Goal: Task Accomplishment & Management: Manage account settings

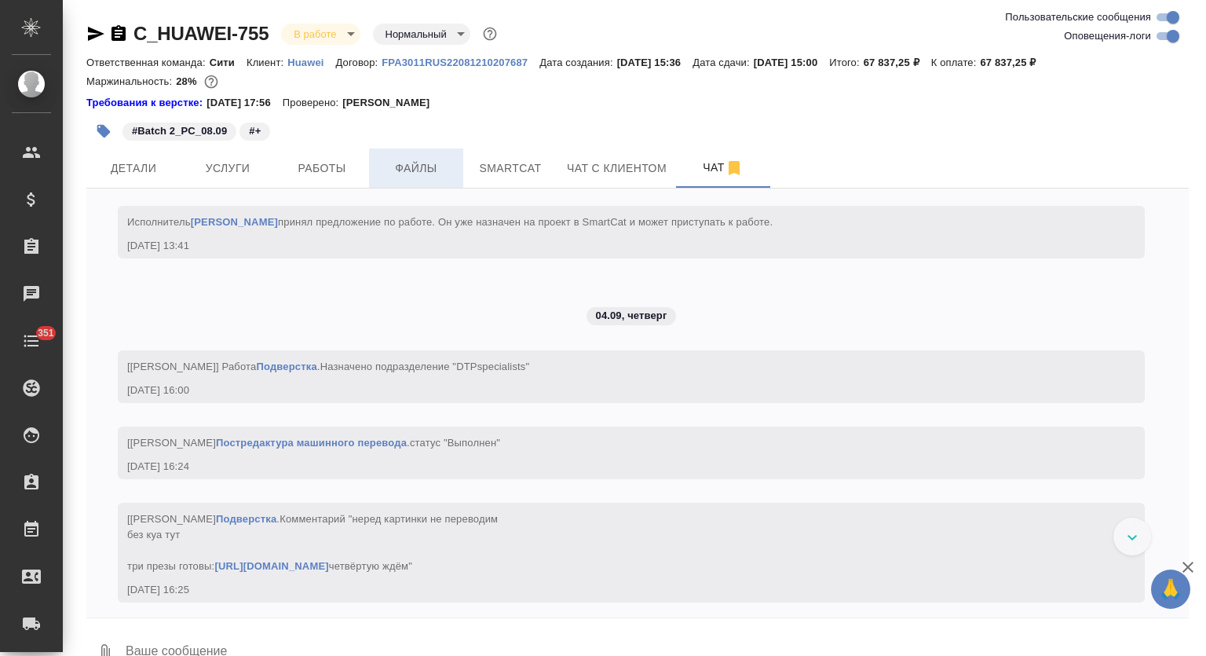
scroll to position [6726, 0]
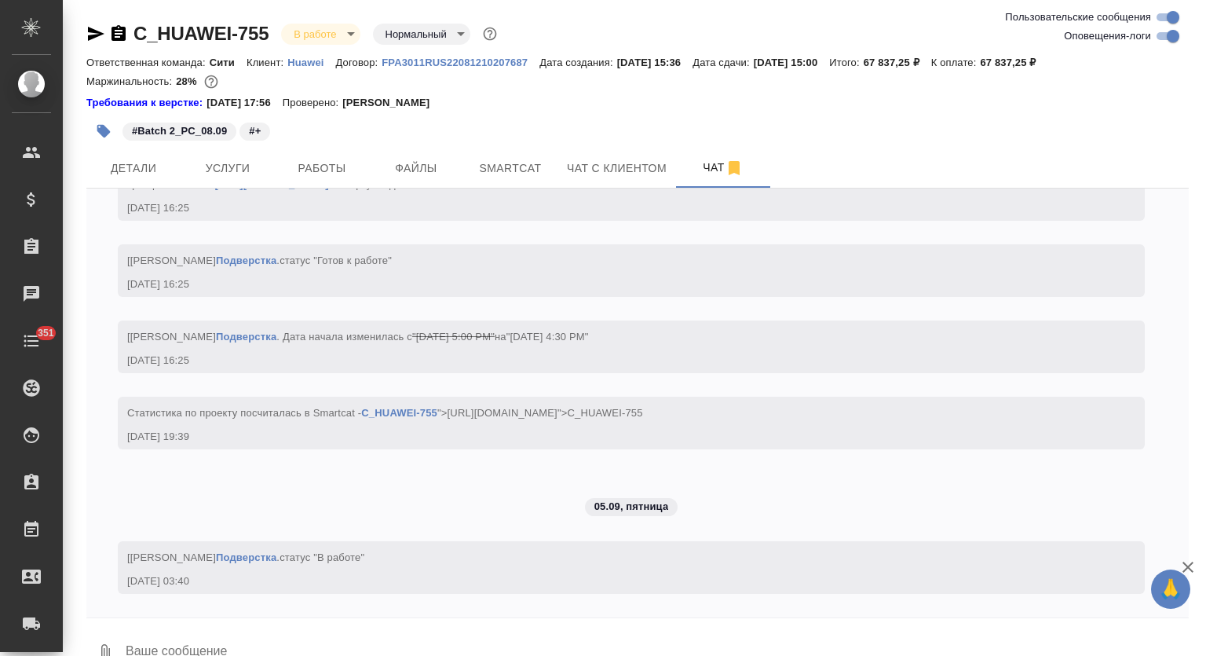
drag, startPoint x: 347, startPoint y: 163, endPoint x: 409, endPoint y: 136, distance: 67.5
click at [347, 163] on span "Работы" at bounding box center [321, 169] width 75 height 20
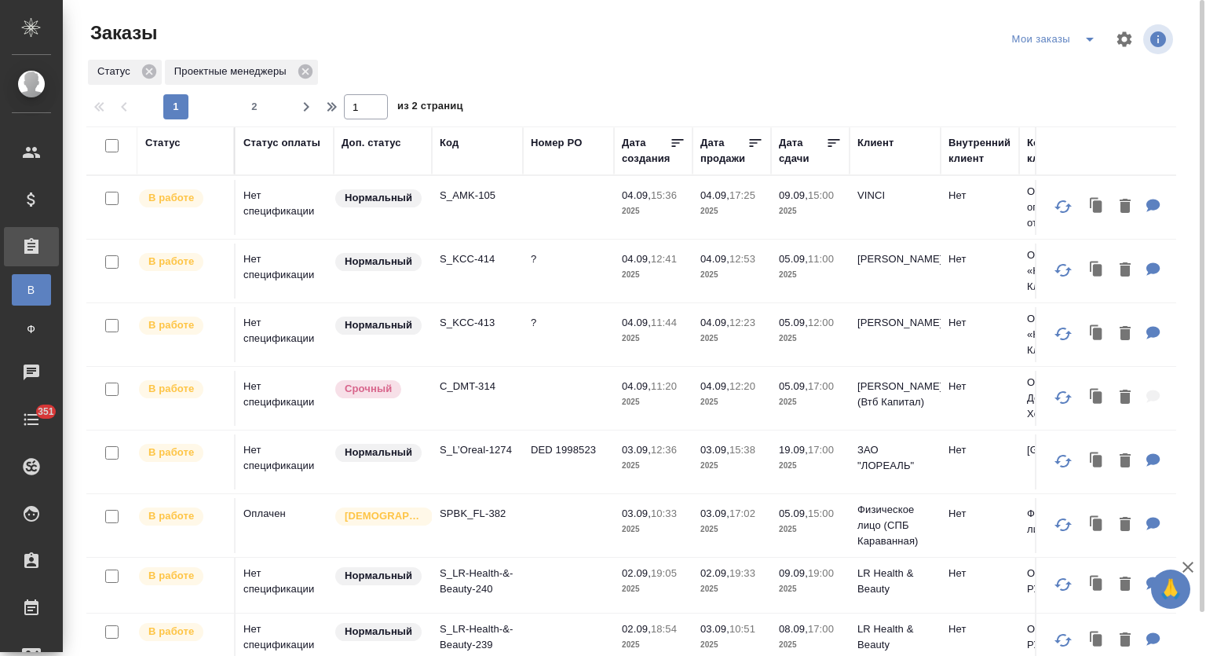
click at [450, 142] on div "Код" at bounding box center [449, 143] width 19 height 16
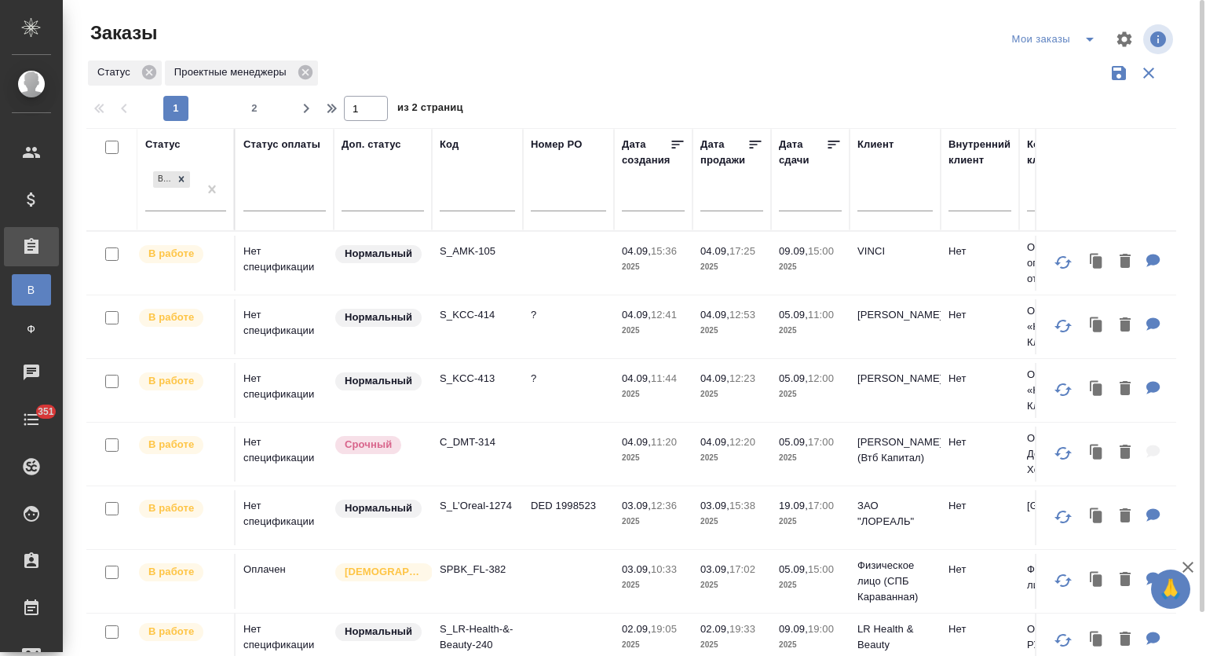
click at [455, 203] on input "text" at bounding box center [477, 201] width 75 height 20
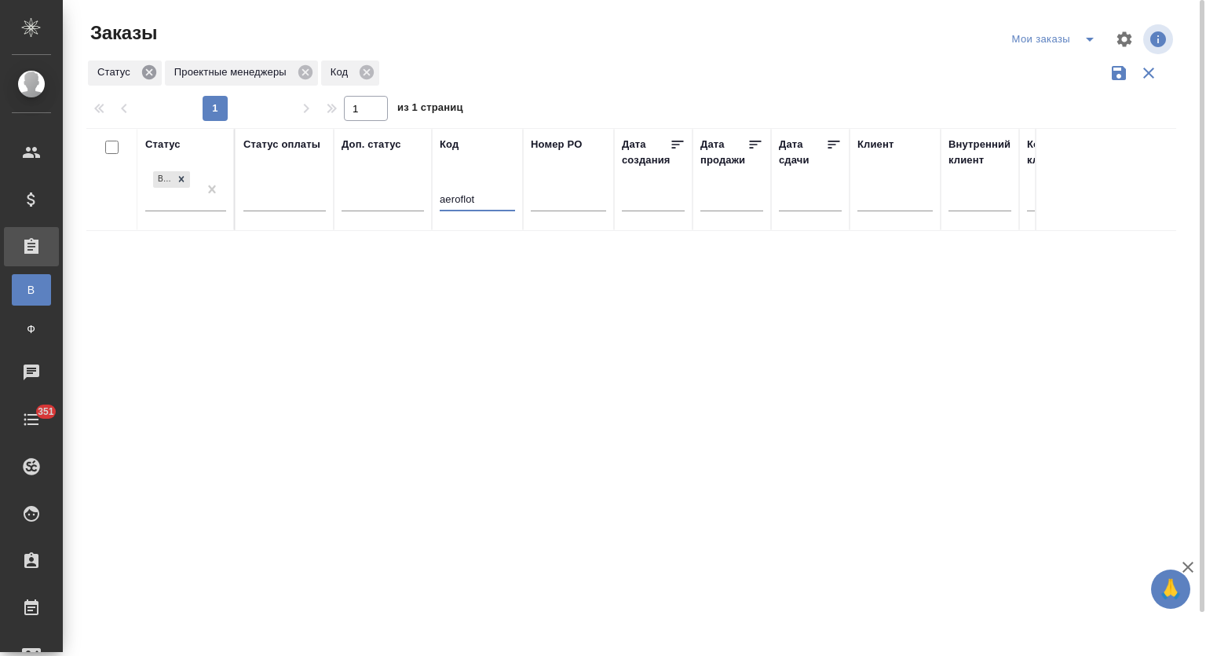
type input "aeroflot"
click at [153, 64] on icon at bounding box center [149, 72] width 17 height 17
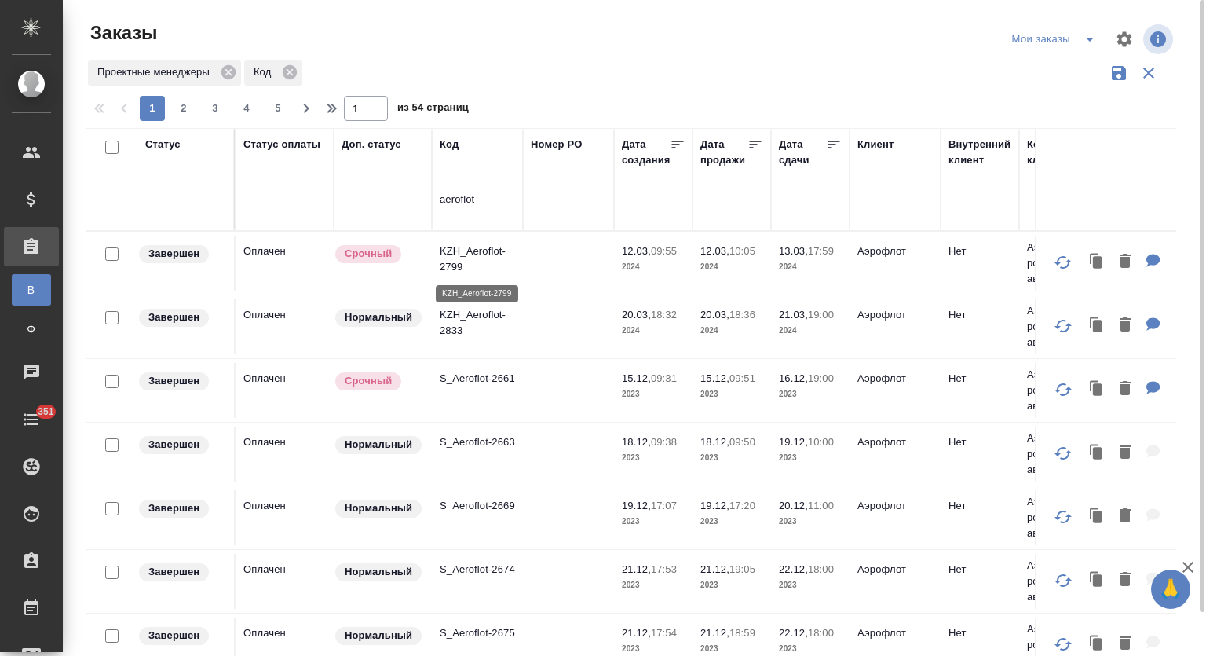
click at [455, 258] on p "KZH_Aeroflot-2799" at bounding box center [477, 258] width 75 height 31
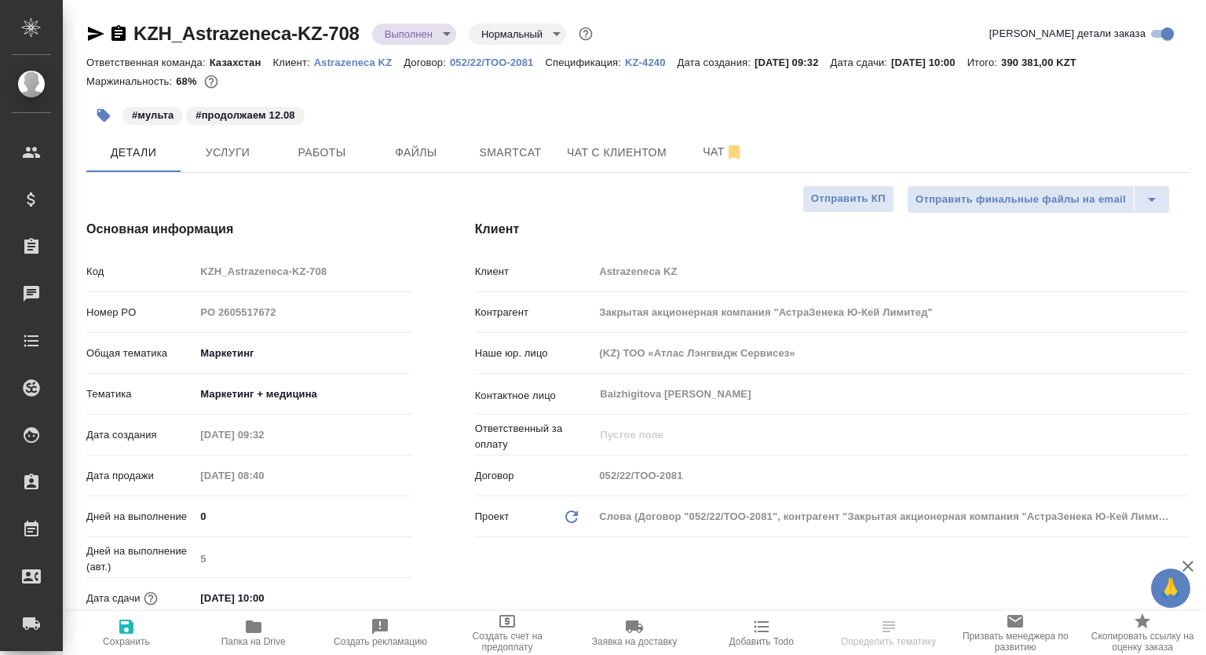
select select "RU"
type textarea "x"
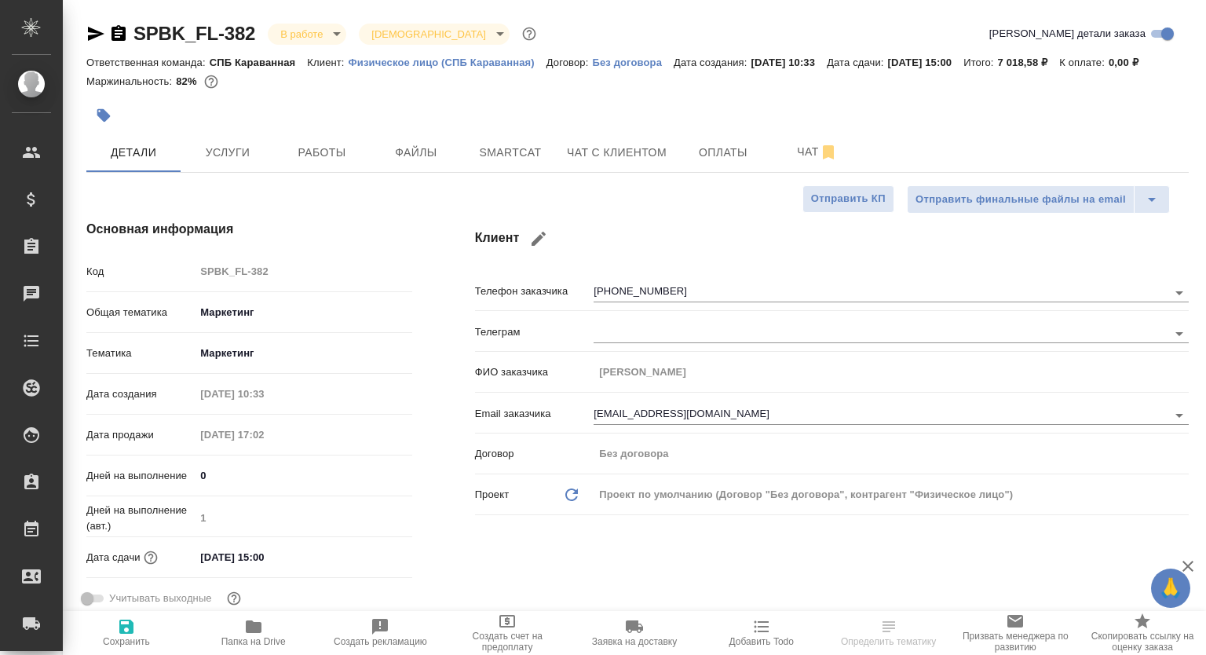
select select "RU"
type textarea "x"
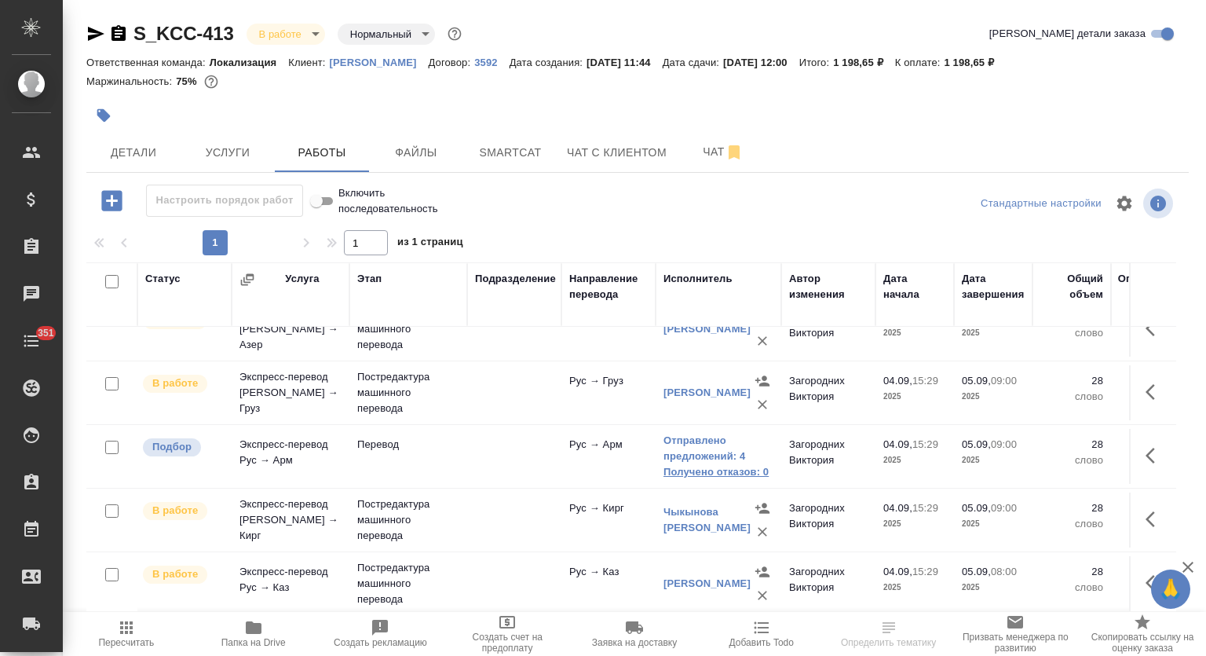
scroll to position [104, 0]
click at [691, 448] on link "Отправлено предложений: 4" at bounding box center [719, 448] width 110 height 31
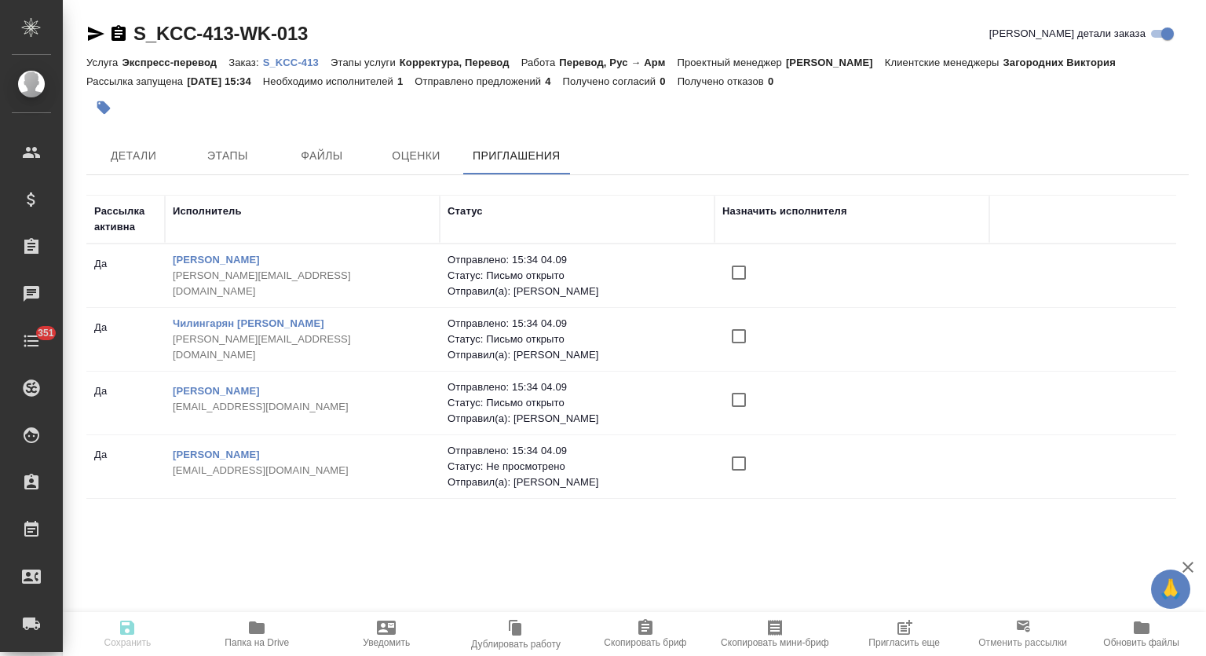
click at [902, 630] on icon "button" at bounding box center [904, 627] width 19 height 19
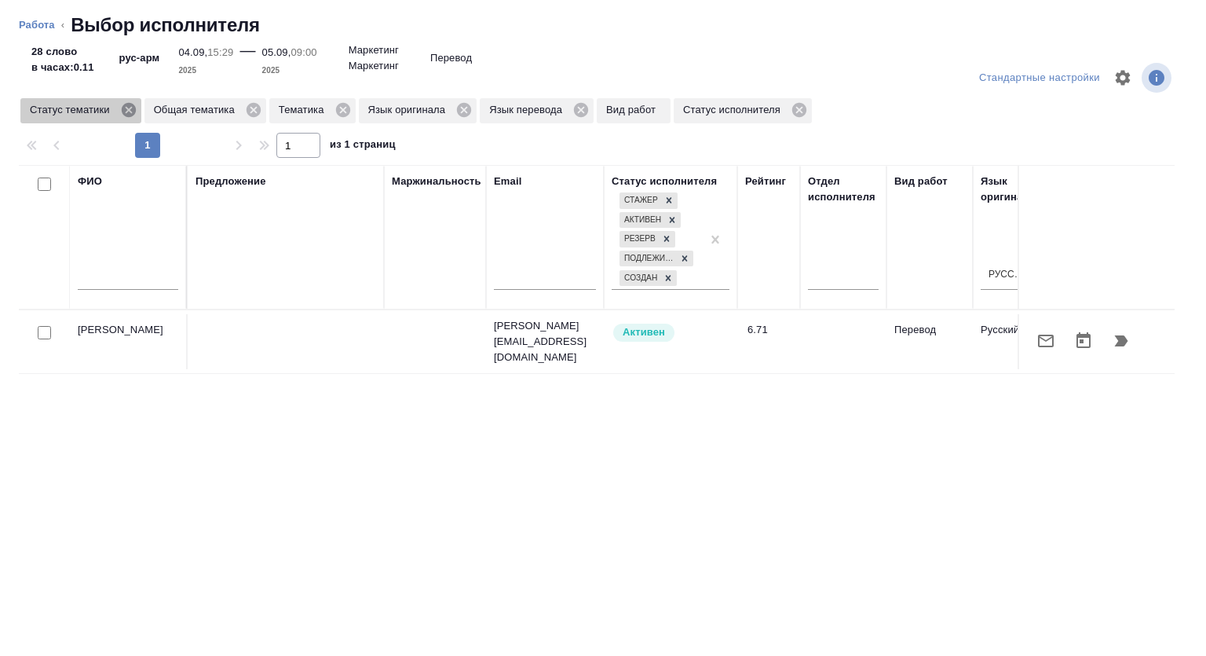
click at [128, 104] on icon at bounding box center [128, 110] width 14 height 14
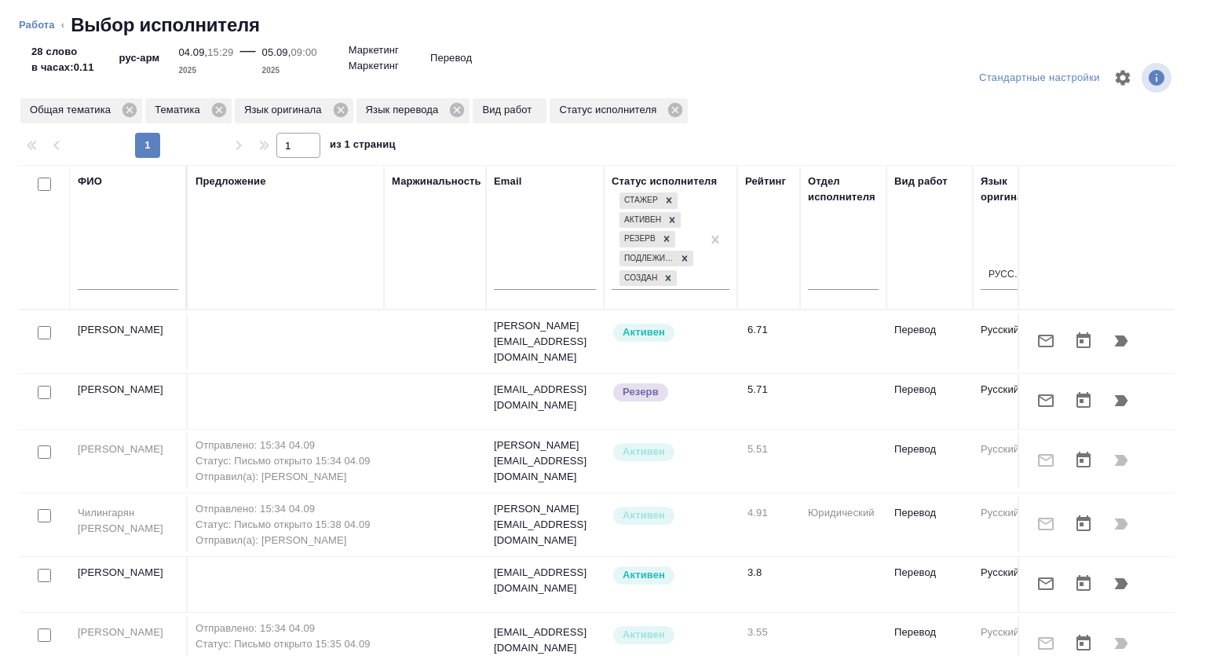
scroll to position [28, 0]
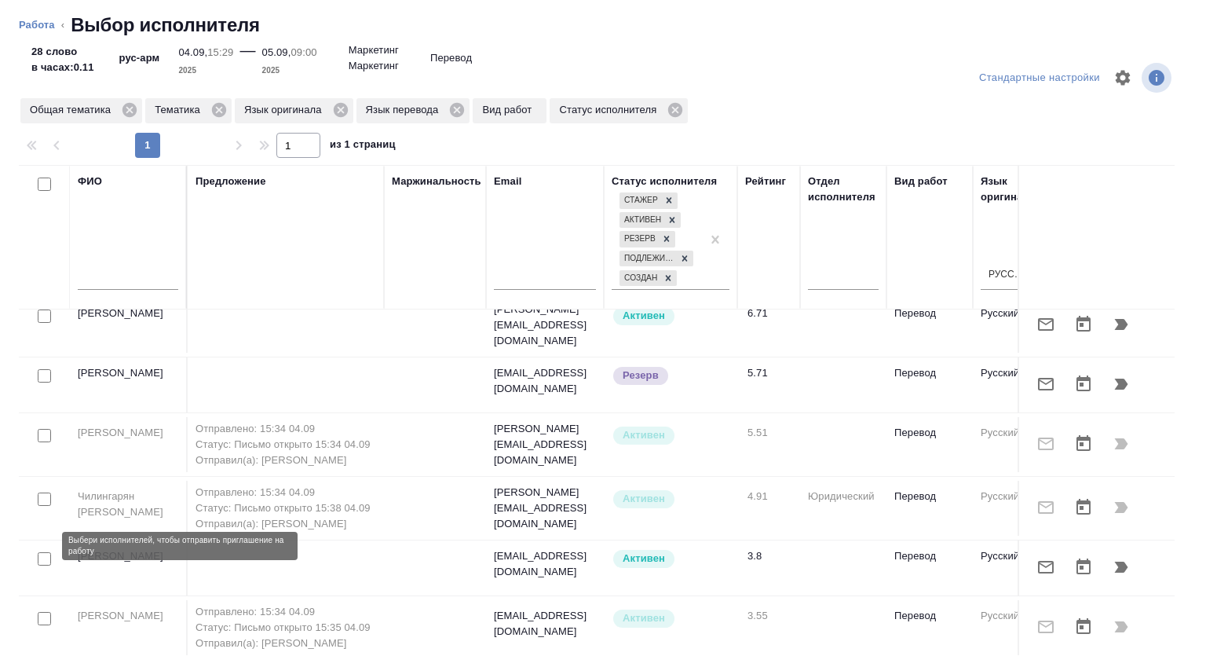
click at [39, 552] on input "checkbox" at bounding box center [44, 558] width 13 height 13
checkbox input "true"
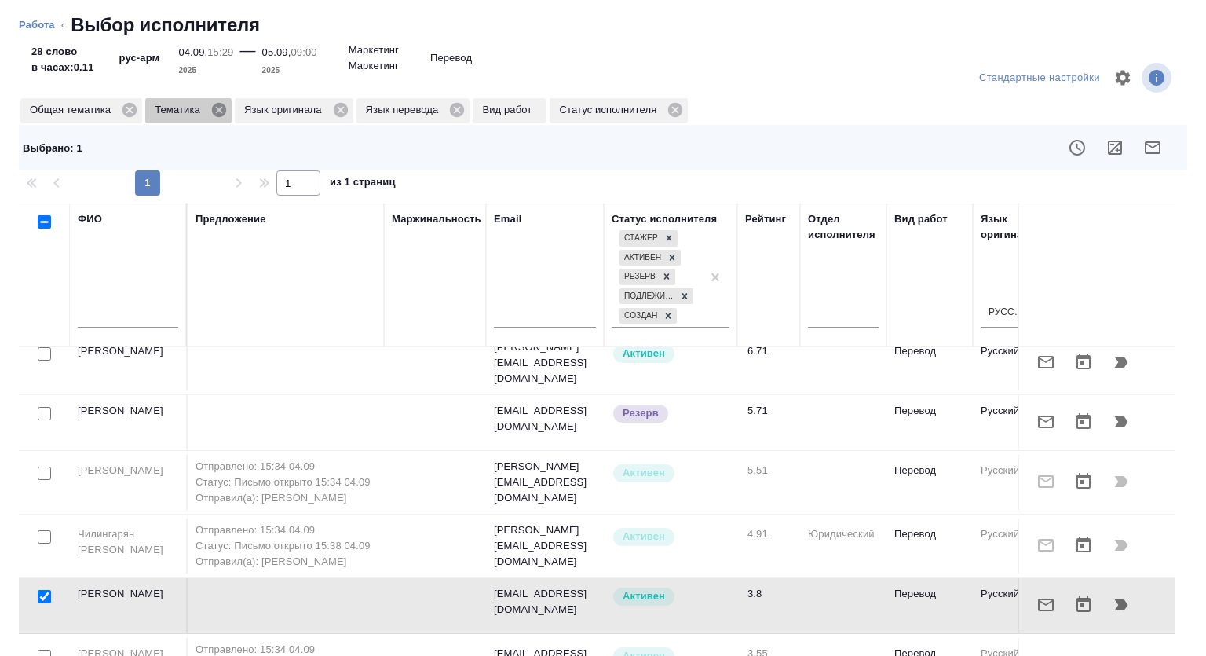
click at [216, 113] on icon at bounding box center [219, 110] width 14 height 14
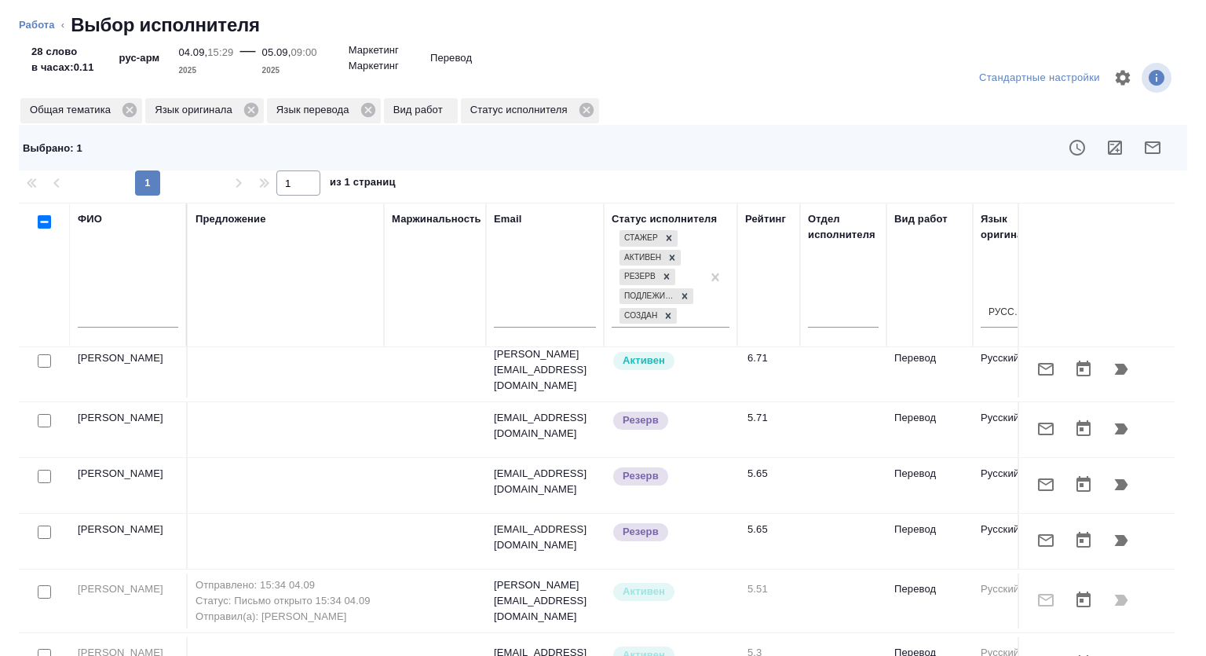
scroll to position [0, 0]
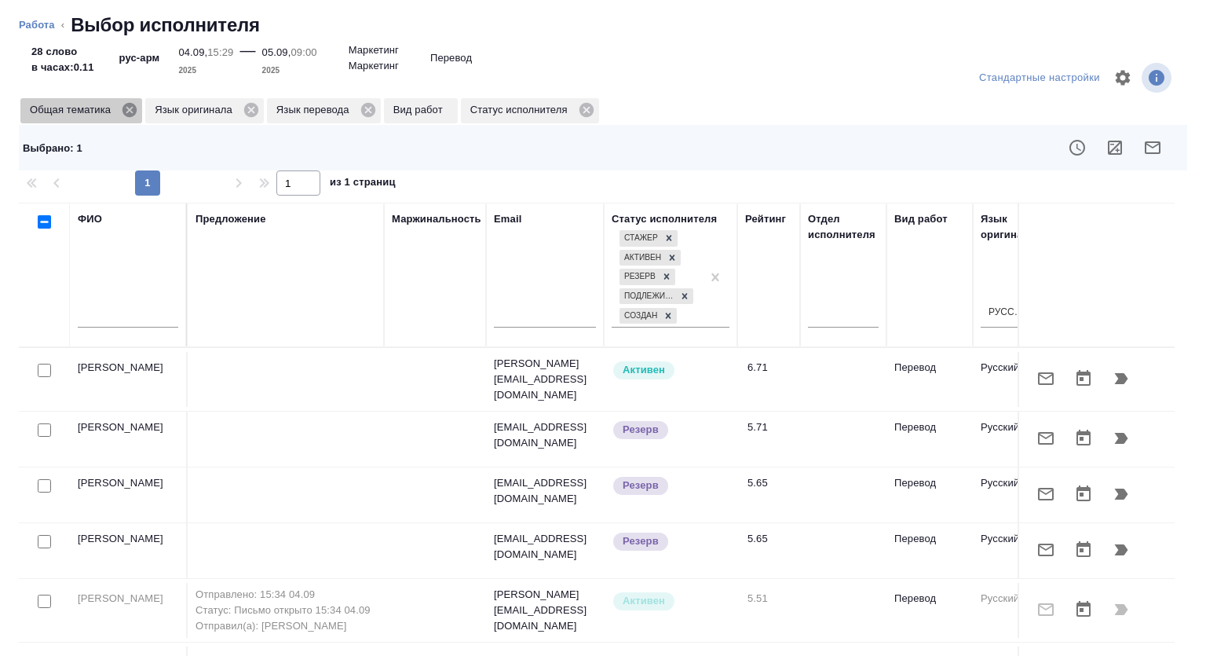
click at [127, 108] on icon at bounding box center [129, 109] width 17 height 17
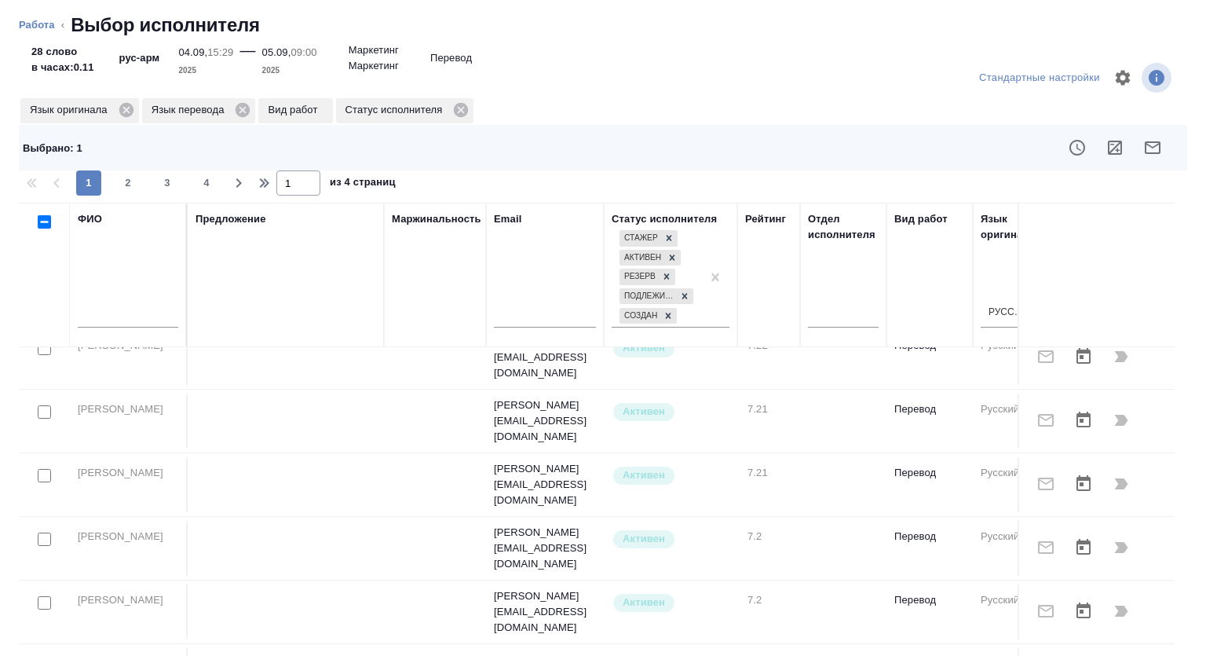
scroll to position [837, 0]
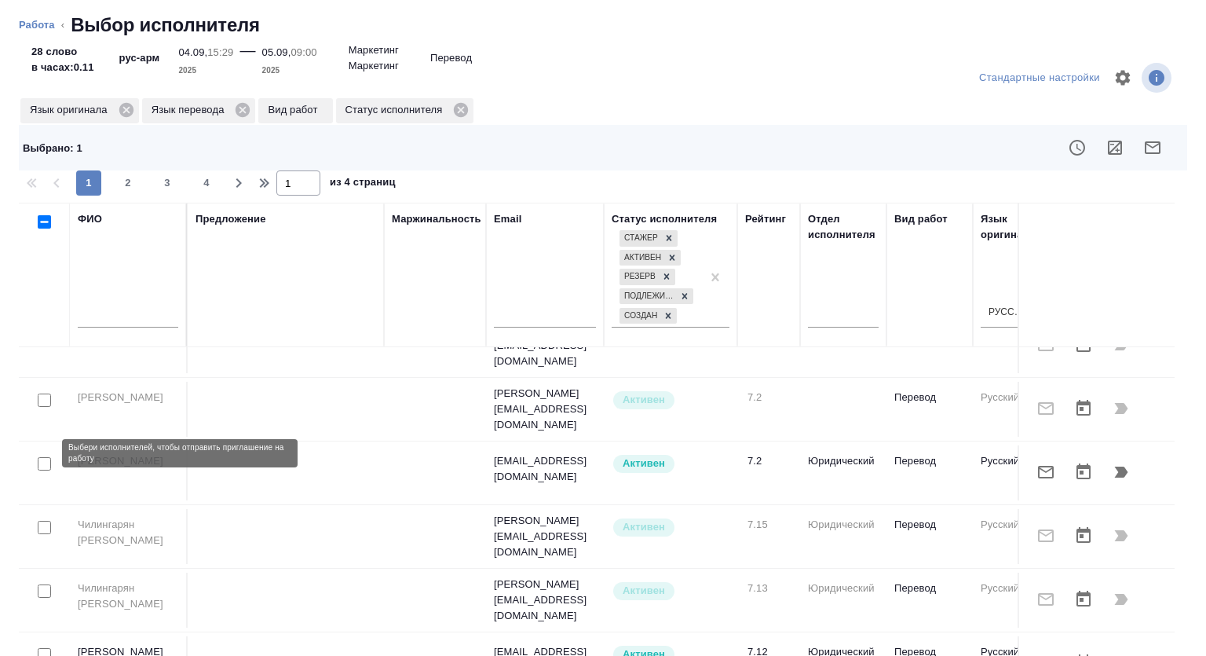
click at [43, 457] on input "checkbox" at bounding box center [44, 463] width 13 height 13
checkbox input "true"
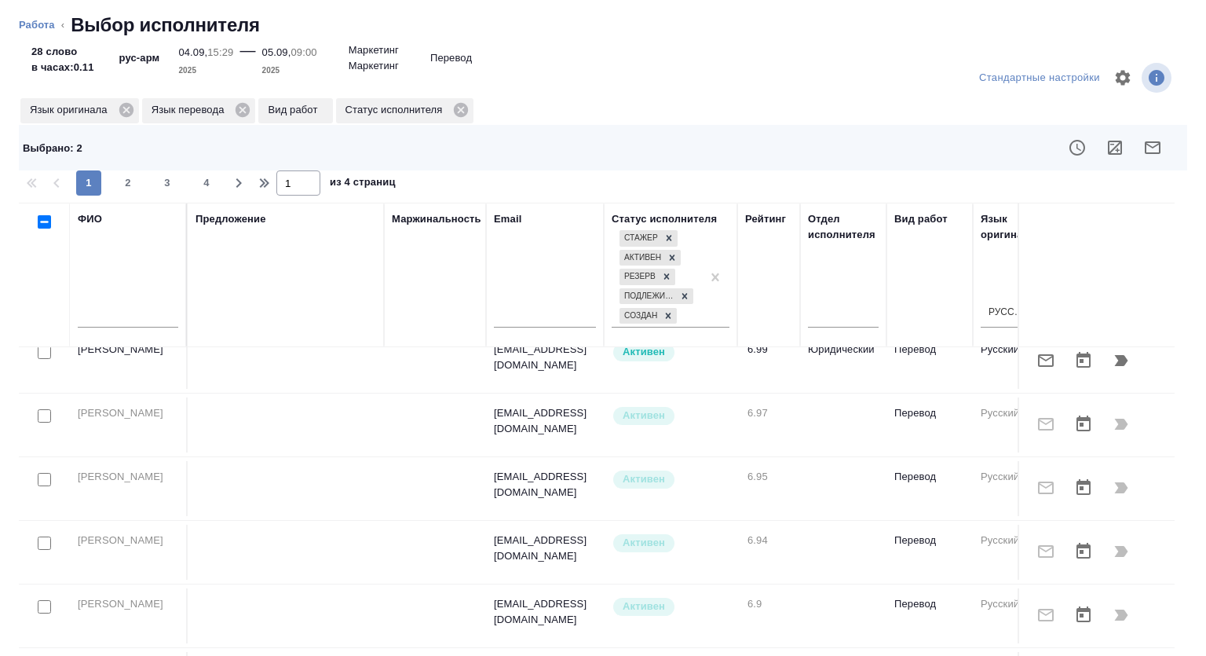
scroll to position [1218, 0]
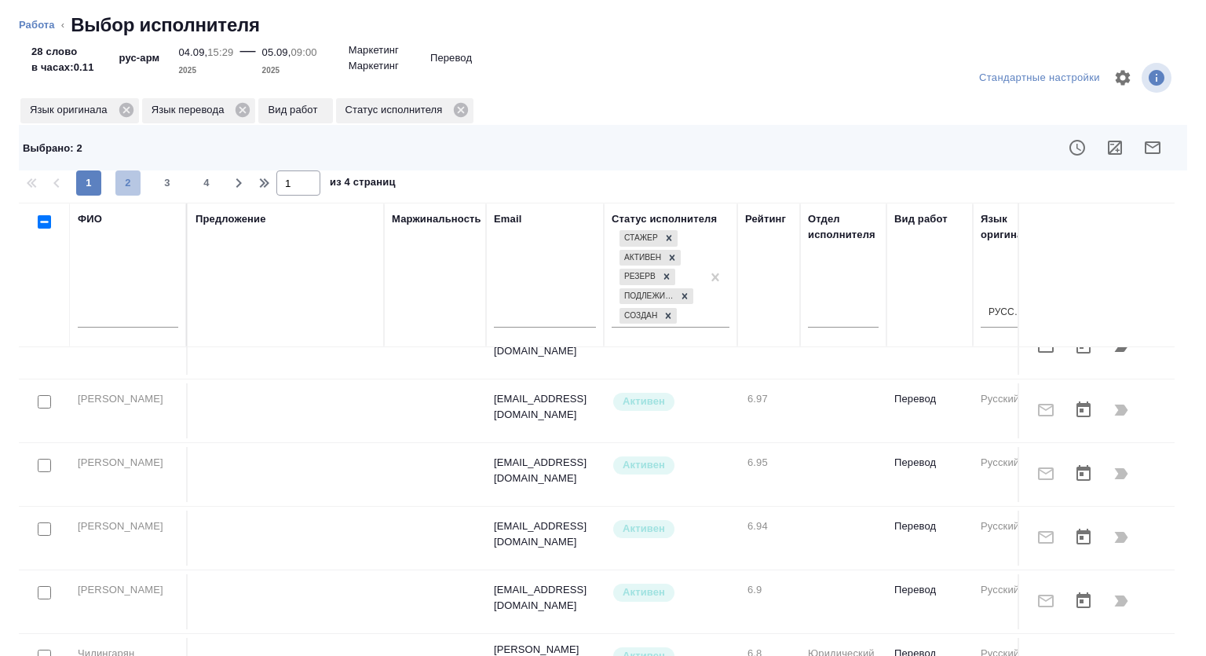
click at [126, 183] on span "2" at bounding box center [127, 183] width 25 height 16
type input "2"
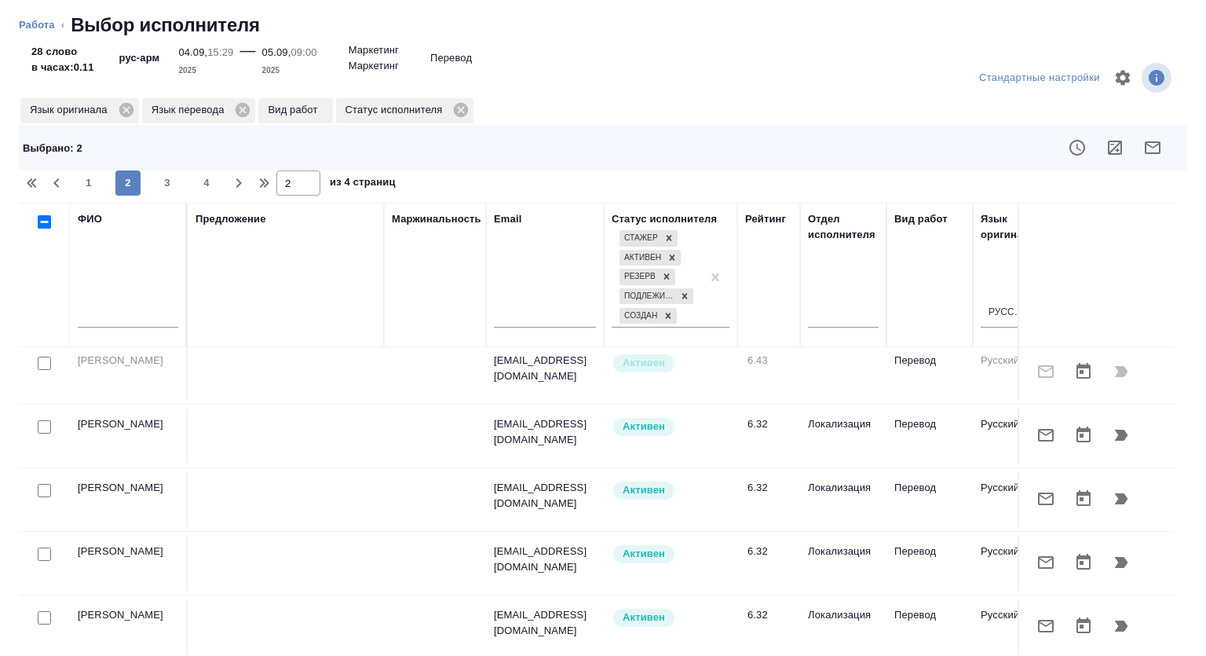
scroll to position [605, 0]
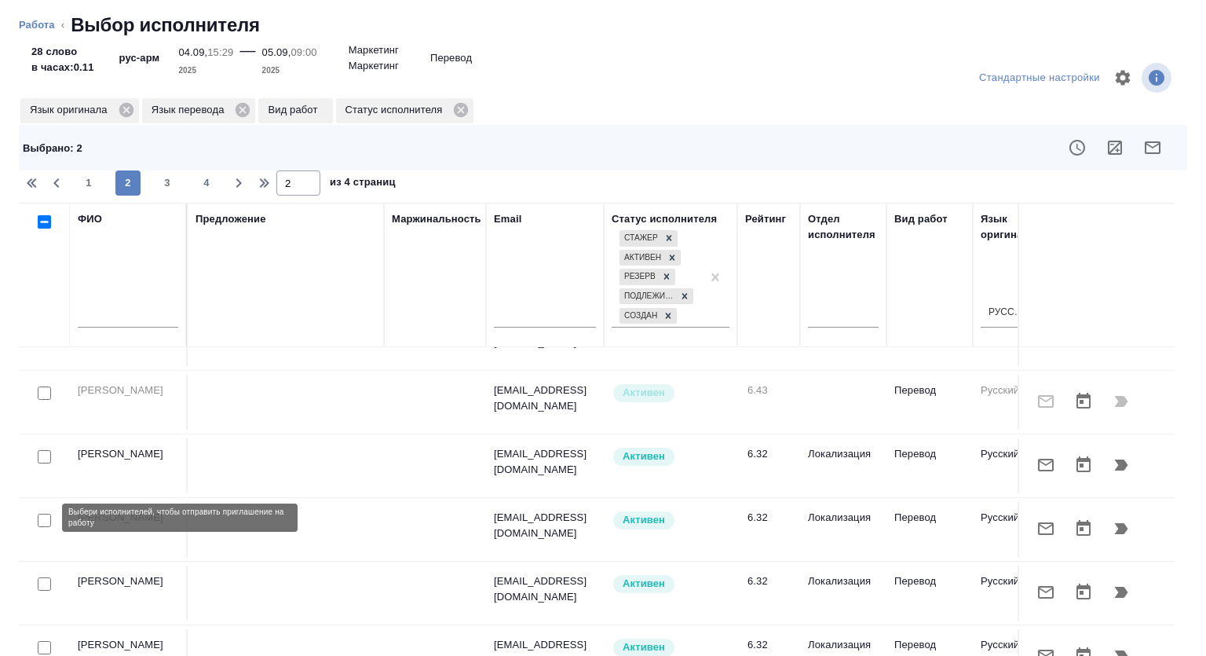
click at [44, 515] on input "checkbox" at bounding box center [44, 520] width 13 height 13
checkbox input "true"
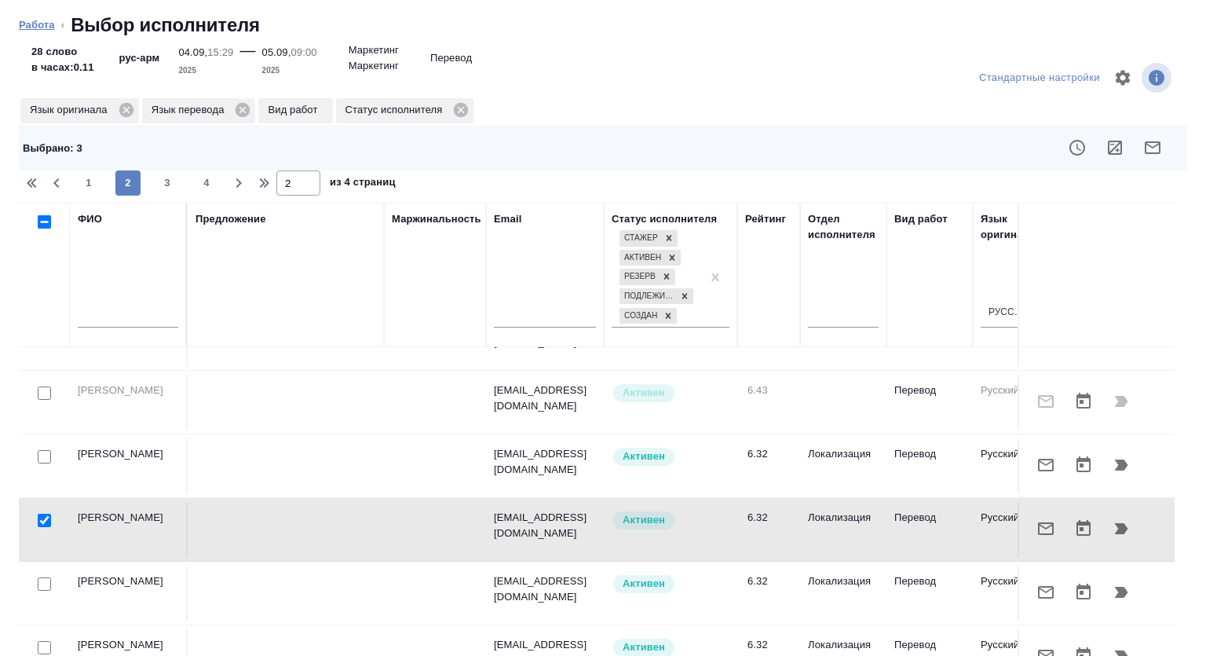
click at [44, 20] on link "Работа" at bounding box center [37, 25] width 36 height 12
